Goal: Task Accomplishment & Management: Complete application form

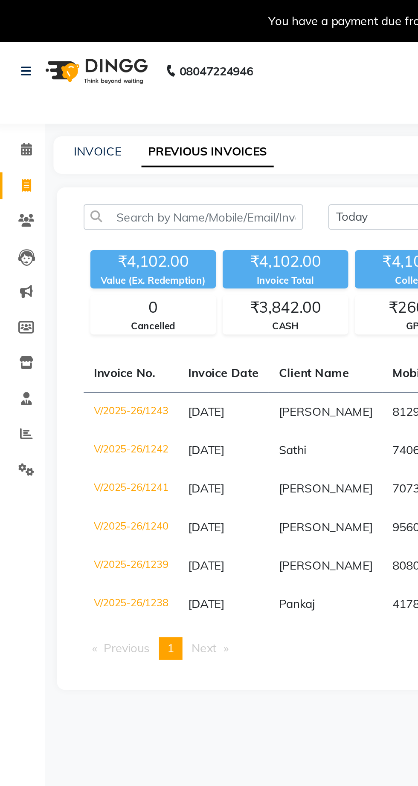
scroll to position [0, 38]
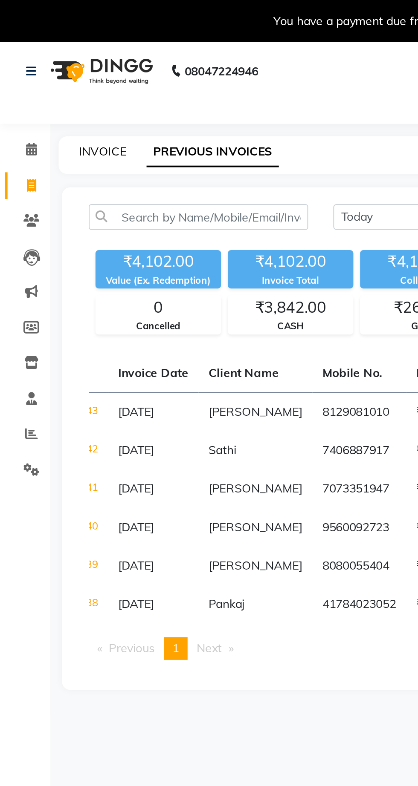
click at [53, 75] on link "INVOICE" at bounding box center [52, 77] width 24 height 8
select select "service"
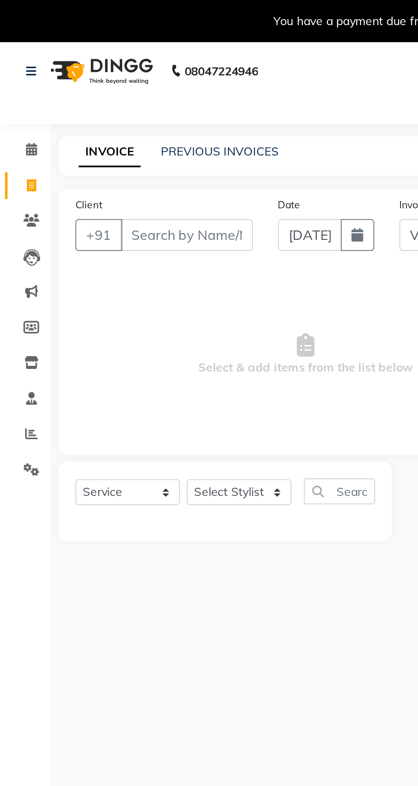
select select "7307"
type input "1244"
type input "9962582468"
click at [107, 117] on span "Add Client" at bounding box center [107, 119] width 34 height 9
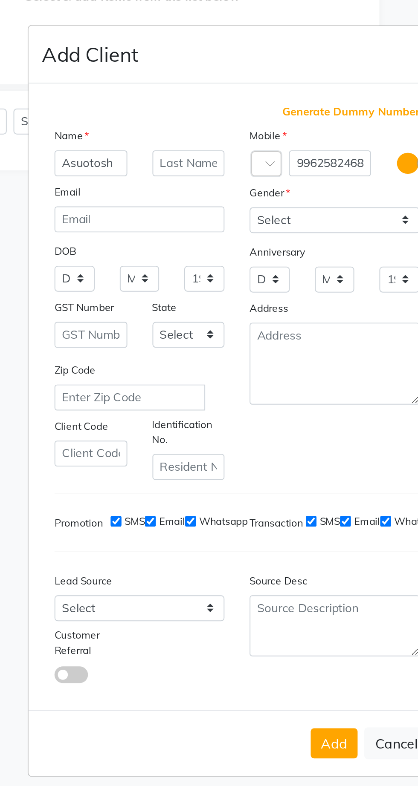
type input "Asuotosh"
click at [271, 308] on select "Select [DEMOGRAPHIC_DATA] [DEMOGRAPHIC_DATA] Other Prefer Not To Say" at bounding box center [258, 300] width 86 height 13
select select "[DEMOGRAPHIC_DATA]"
click at [215, 308] on select "Select [DEMOGRAPHIC_DATA] [DEMOGRAPHIC_DATA] Other Prefer Not To Say" at bounding box center [258, 300] width 86 height 13
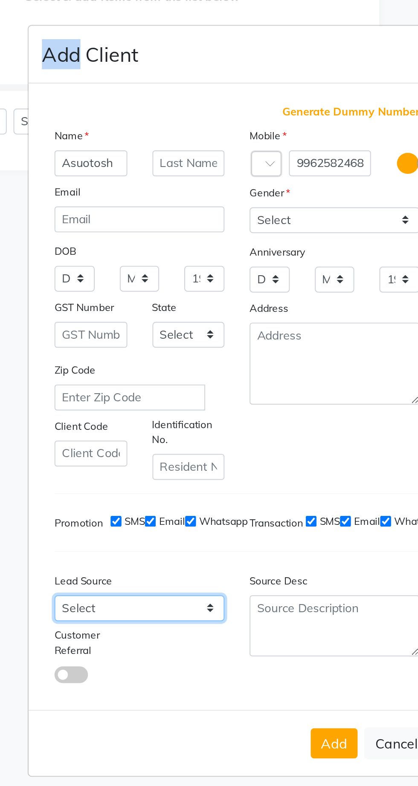
click at [193, 505] on select "Select Walk-in Referral Internet Friend Word of Mouth Advertisement Facebook Ju…" at bounding box center [159, 498] width 86 height 13
select select "50065"
click at [116, 505] on select "Select Walk-in Referral Internet Friend Word of Mouth Advertisement Facebook Ju…" at bounding box center [159, 498] width 86 height 13
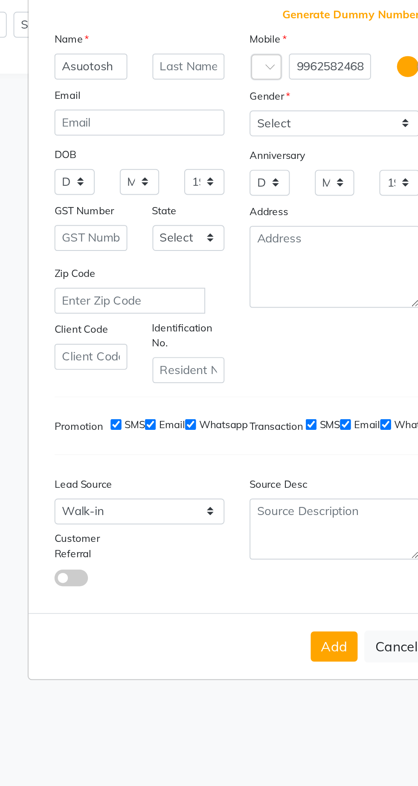
click at [253, 575] on button "Add" at bounding box center [258, 567] width 24 height 15
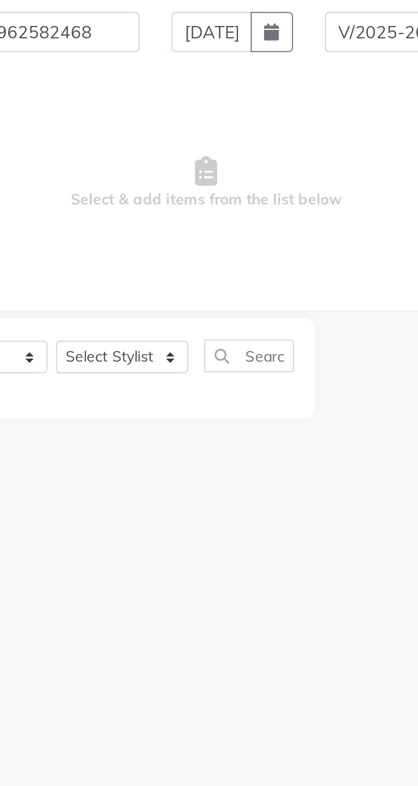
click at [74, 322] on div "08047224946 Select Location × The [PERSON_NAME] Lounge, Powai English ENGLISH E…" at bounding box center [209, 414] width 418 height 786
click at [116, 249] on select "Select Stylist Abhishek [PERSON_NAME] [PERSON_NAME] [PERSON_NAME] Sameer [PERSO…" at bounding box center [121, 250] width 53 height 13
select select "62666"
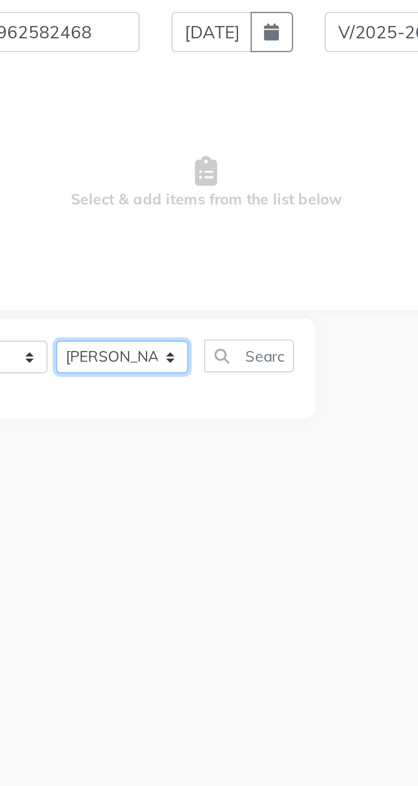
click at [95, 244] on select "Select Stylist Abhishek [PERSON_NAME] [PERSON_NAME] [PERSON_NAME] Sameer [PERSO…" at bounding box center [121, 250] width 53 height 13
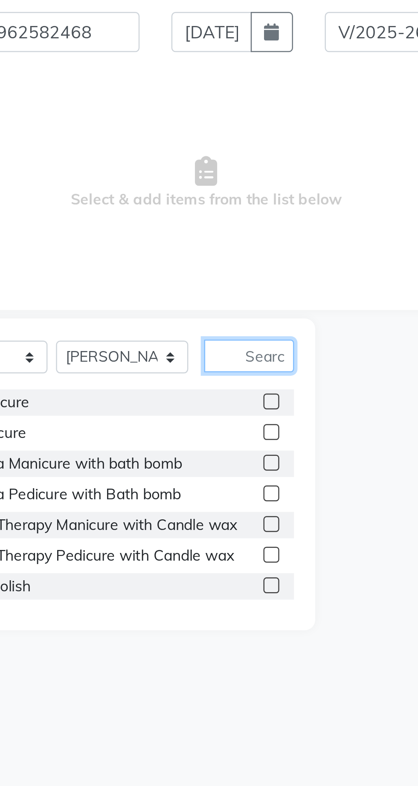
click at [172, 253] on input "text" at bounding box center [173, 250] width 36 height 13
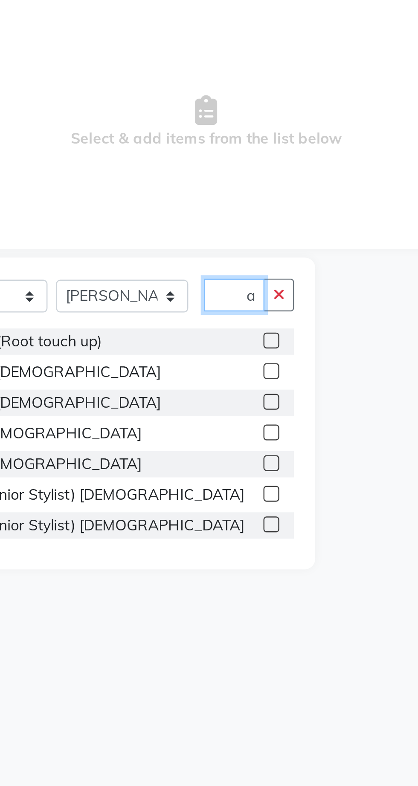
scroll to position [0, 6]
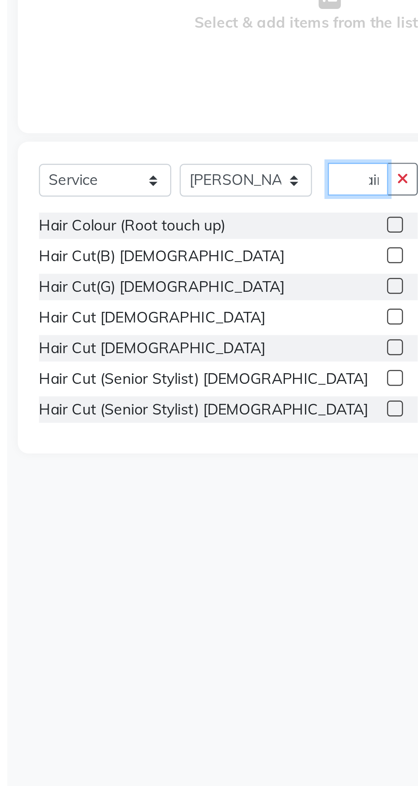
type input "Hair"
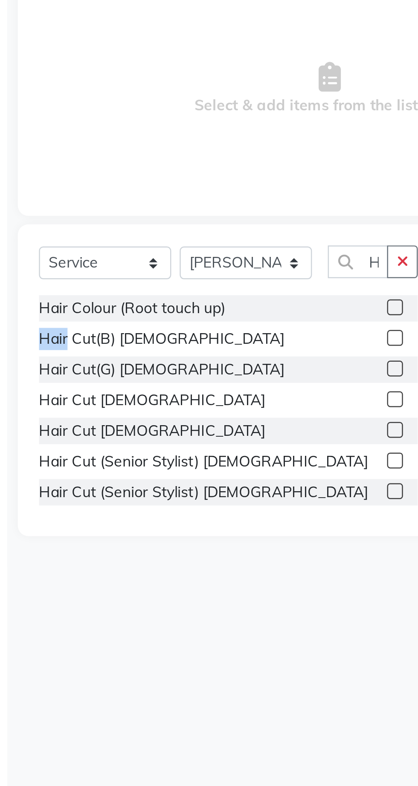
click at [179, 307] on label at bounding box center [182, 306] width 6 height 6
click at [179, 307] on input "checkbox" at bounding box center [182, 306] width 6 height 6
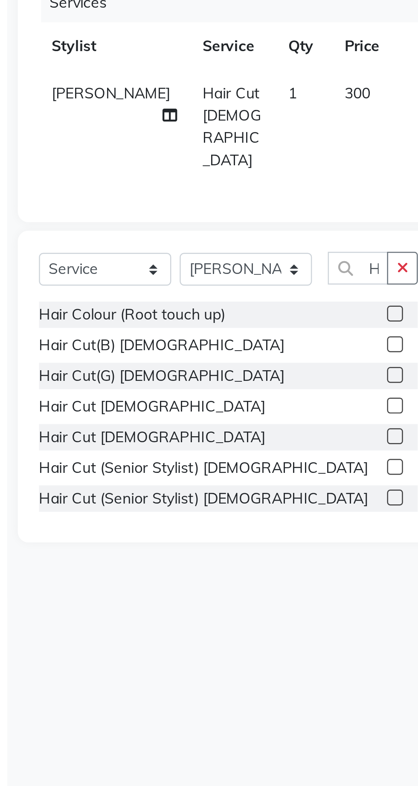
click at [179, 306] on label at bounding box center [182, 308] width 6 height 6
click at [179, 306] on input "checkbox" at bounding box center [182, 309] width 6 height 6
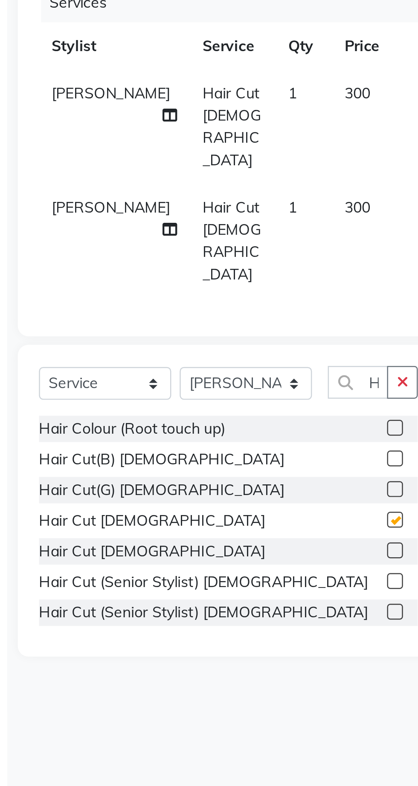
checkbox input "false"
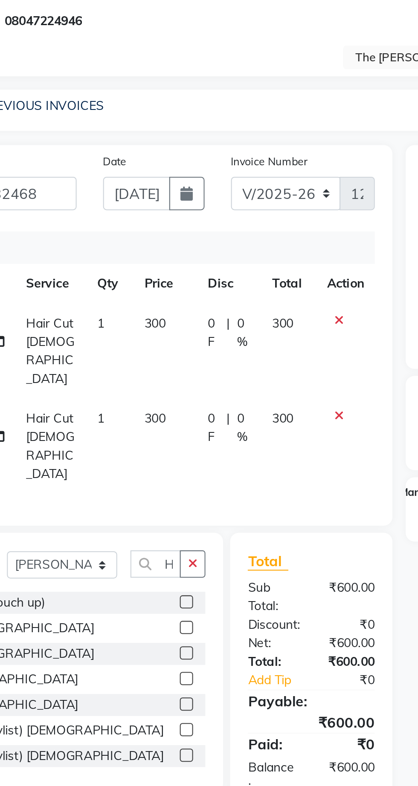
click at [254, 224] on icon at bounding box center [255, 227] width 5 height 6
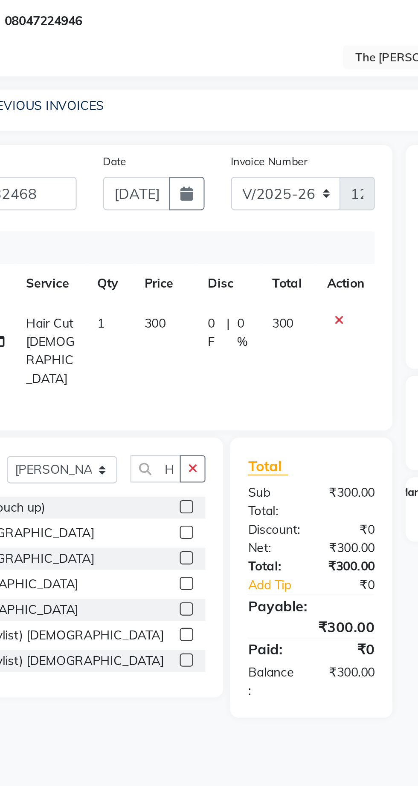
click at [99, 156] on th "Service" at bounding box center [116, 163] width 35 height 19
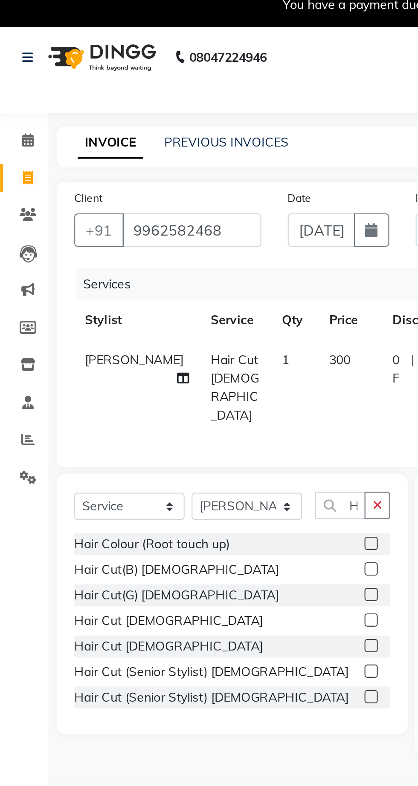
scroll to position [0, 6]
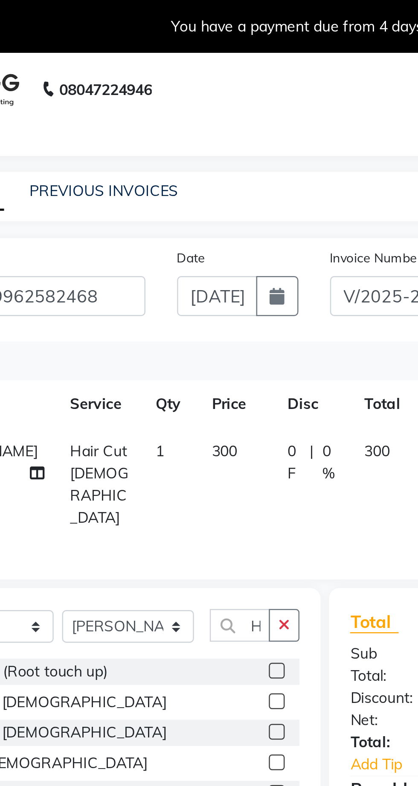
click at [156, 185] on span "300" at bounding box center [161, 183] width 10 height 8
select select "62666"
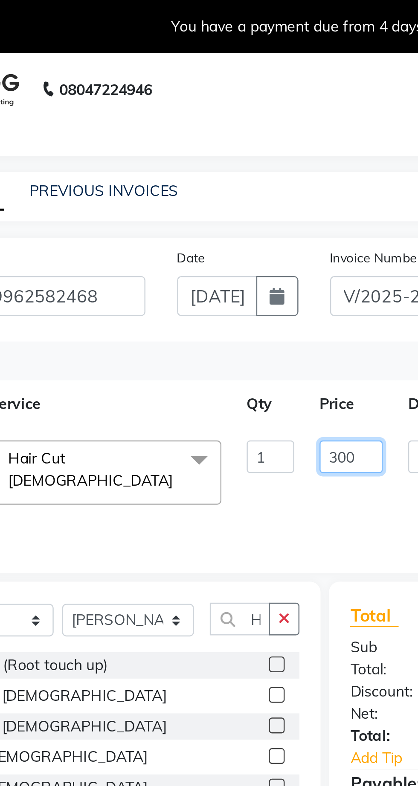
click at [208, 185] on input "300" at bounding box center [212, 184] width 26 height 13
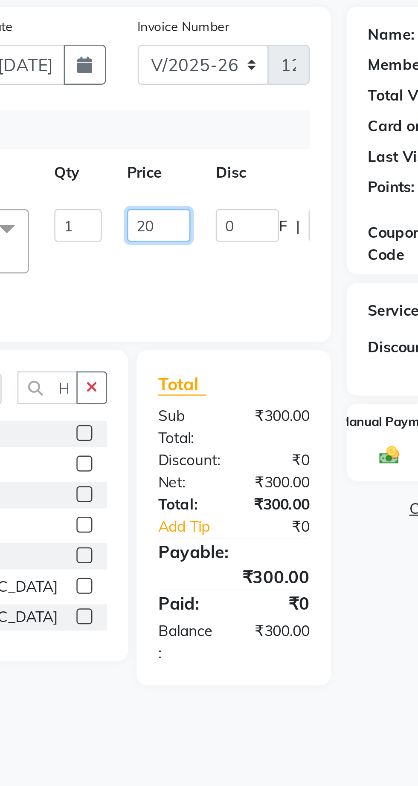
type input "250"
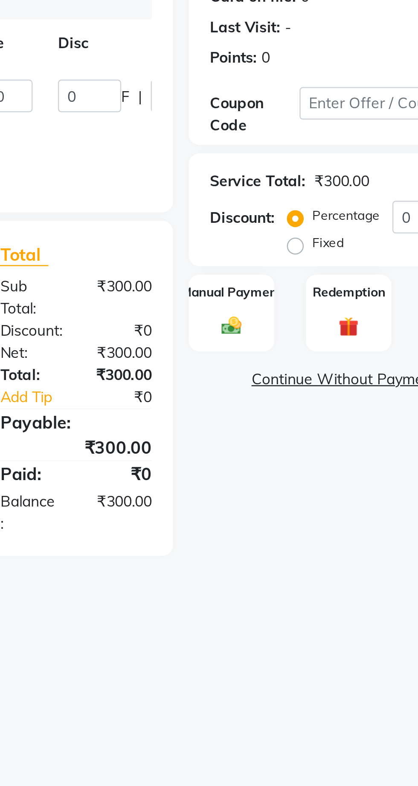
click at [296, 273] on div "Manual Payment" at bounding box center [305, 273] width 35 height 32
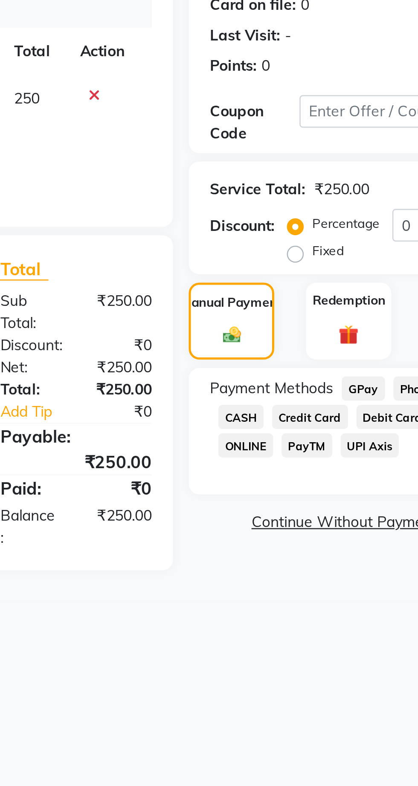
click at [309, 314] on span "CASH" at bounding box center [309, 311] width 18 height 10
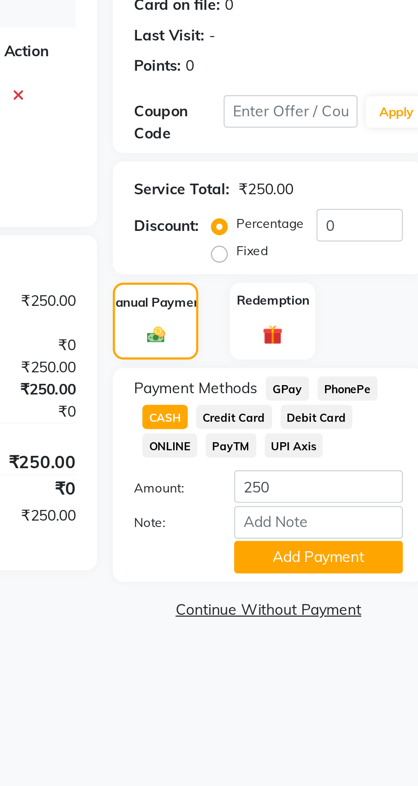
scroll to position [0, 0]
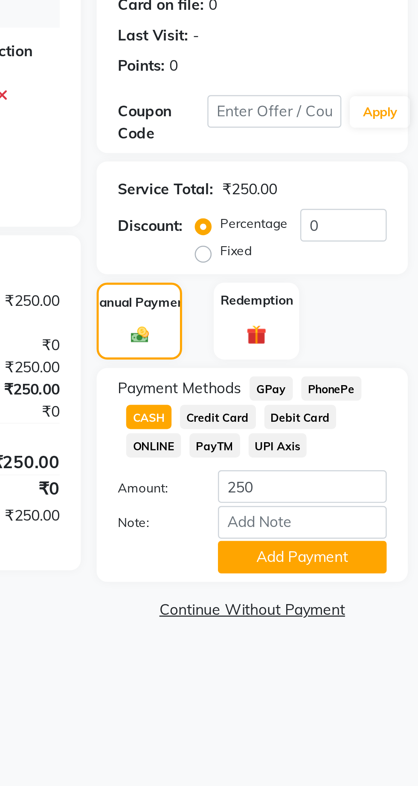
click at [378, 371] on button "Add Payment" at bounding box center [371, 367] width 68 height 13
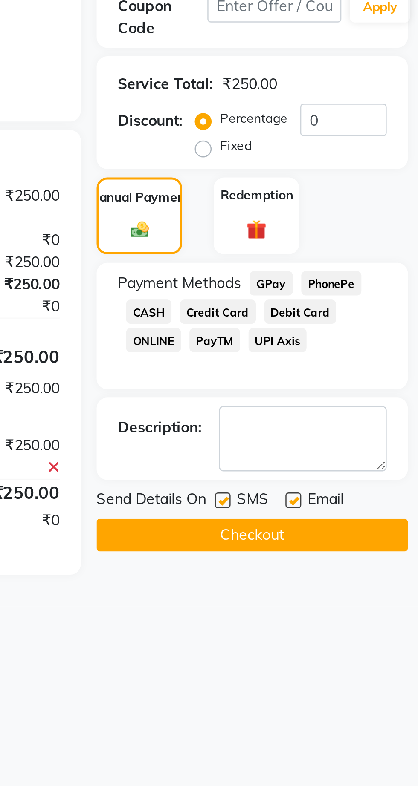
click at [375, 402] on button "Checkout" at bounding box center [351, 401] width 126 height 13
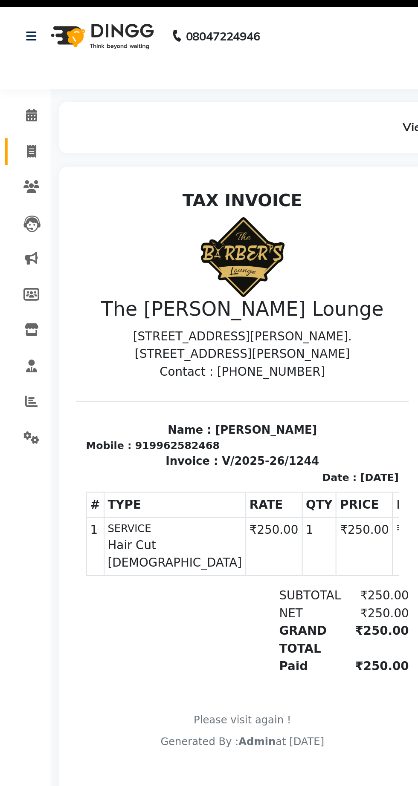
click at [17, 97] on icon at bounding box center [16, 94] width 5 height 6
select select "service"
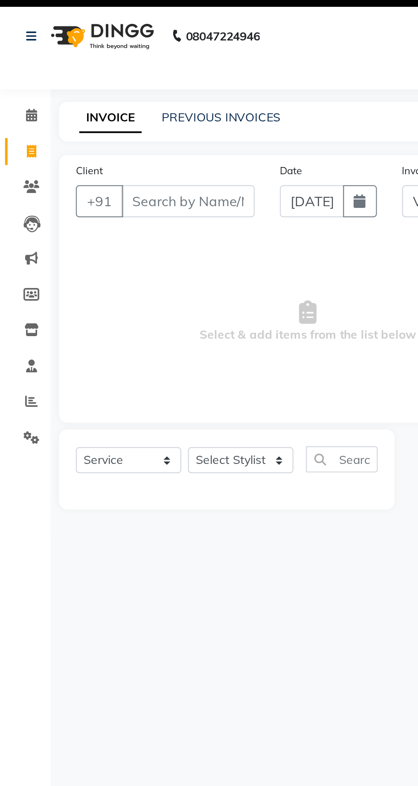
select select "7307"
type input "1245"
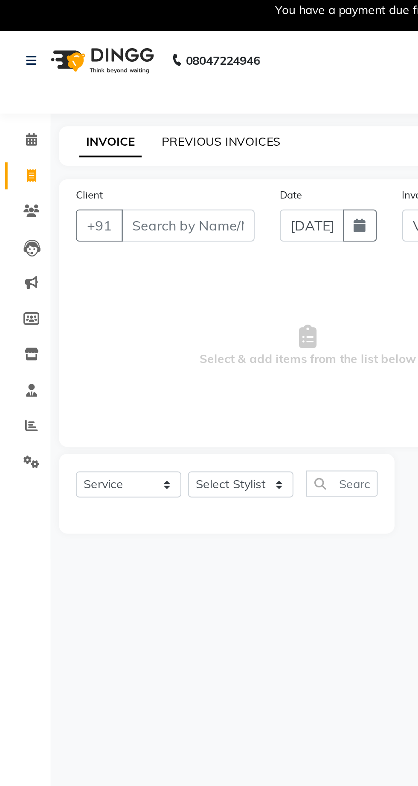
click at [101, 81] on link "PREVIOUS INVOICES" at bounding box center [112, 77] width 60 height 8
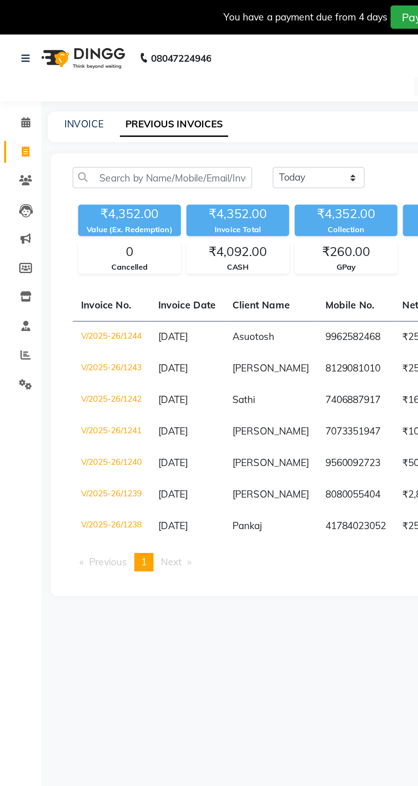
scroll to position [0, 1]
